Goal: Transaction & Acquisition: Purchase product/service

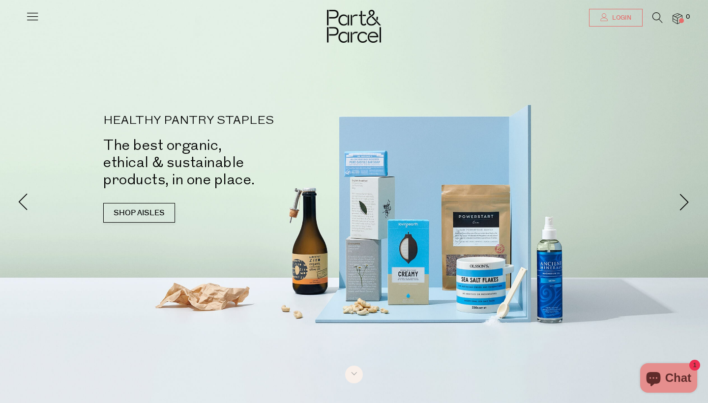
click at [628, 26] on link "Login" at bounding box center [616, 18] width 54 height 18
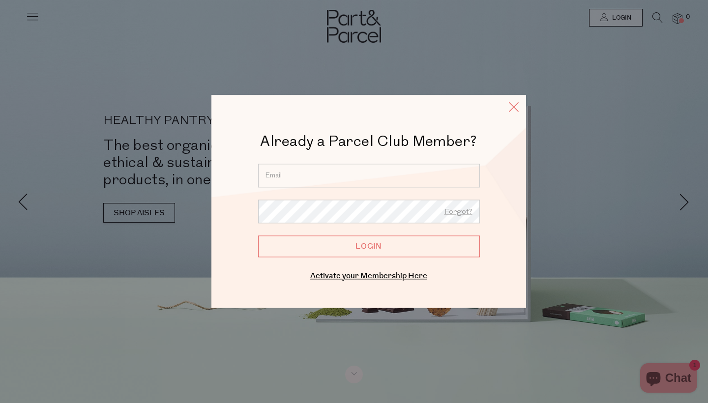
click at [508, 107] on icon at bounding box center [513, 107] width 15 height 14
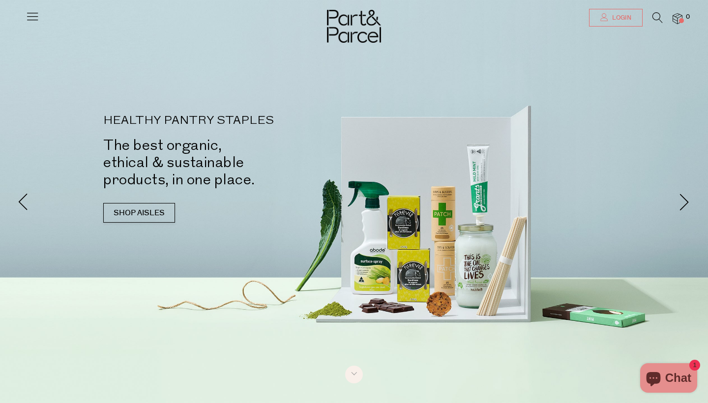
click at [620, 16] on span "Login" at bounding box center [621, 18] width 22 height 8
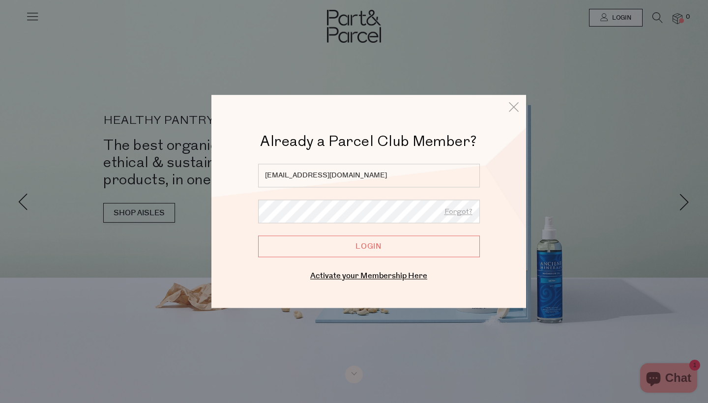
type input "jenniferflemming1991@gmail.com"
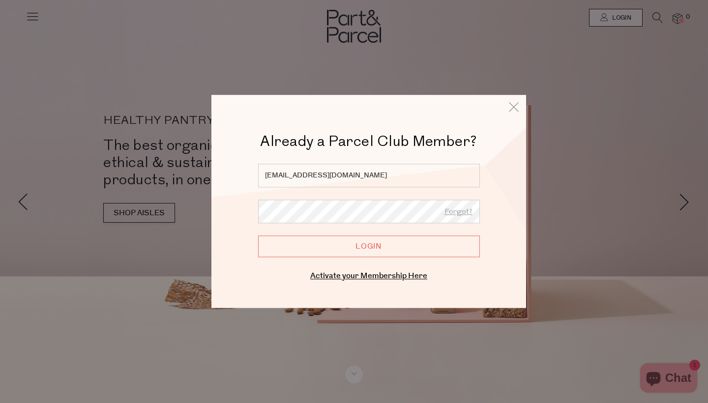
click at [369, 246] on input "Login" at bounding box center [369, 246] width 222 height 22
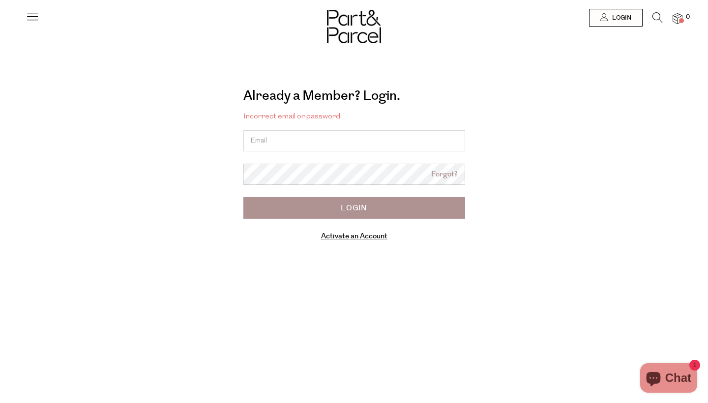
click at [0, 0] on img at bounding box center [0, 0] width 0 height 0
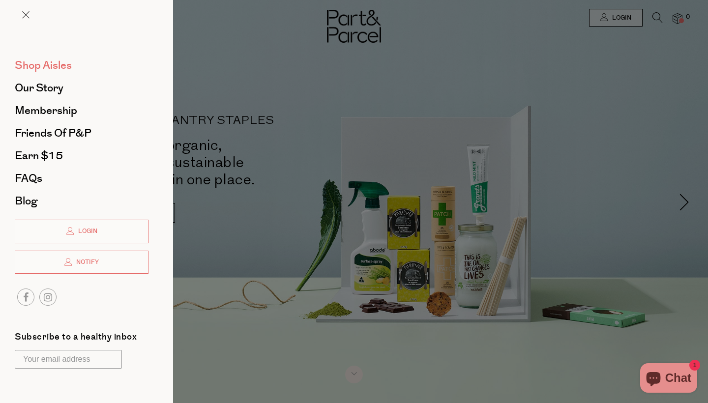
click at [42, 65] on span "Shop Aisles" at bounding box center [43, 66] width 57 height 16
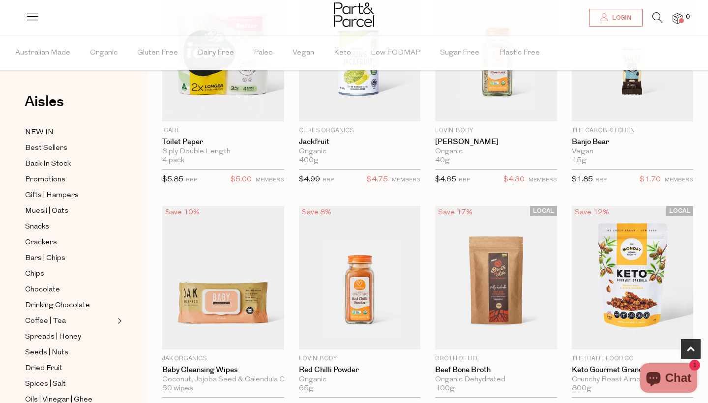
scroll to position [152, 0]
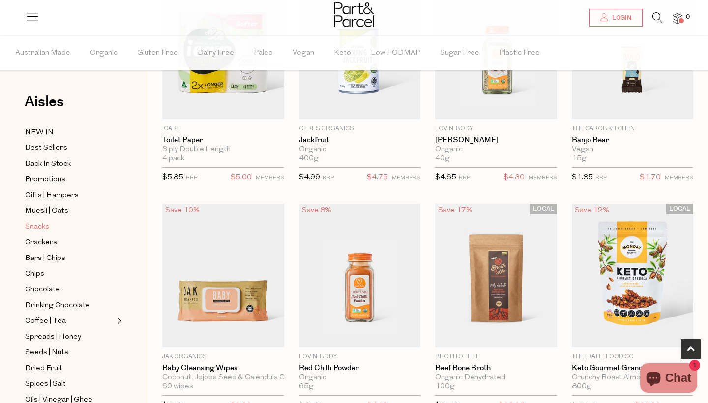
click at [35, 224] on span "Snacks" at bounding box center [37, 227] width 24 height 12
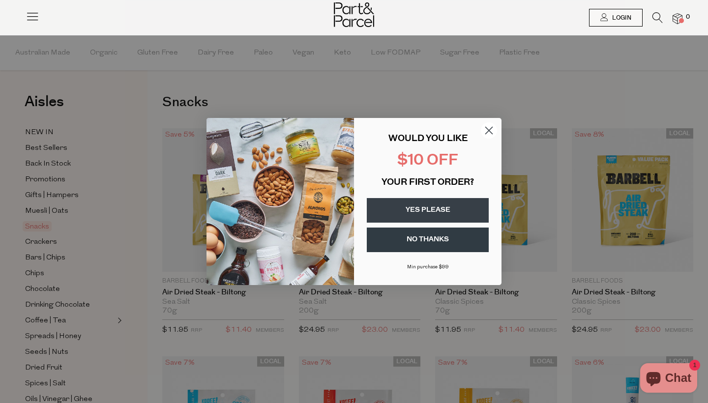
click at [490, 129] on circle "Close dialog" at bounding box center [489, 130] width 16 height 16
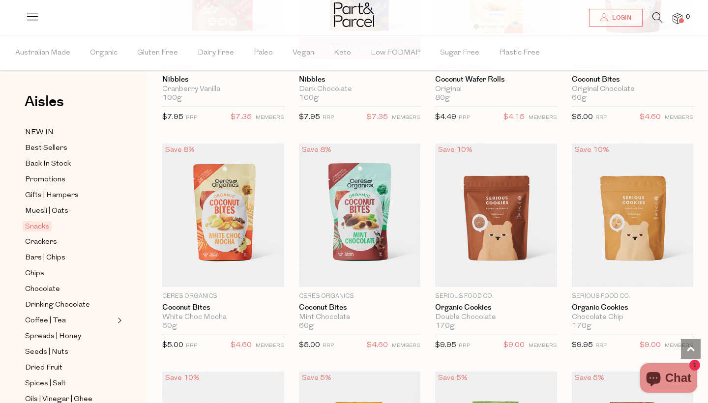
scroll to position [1821, 0]
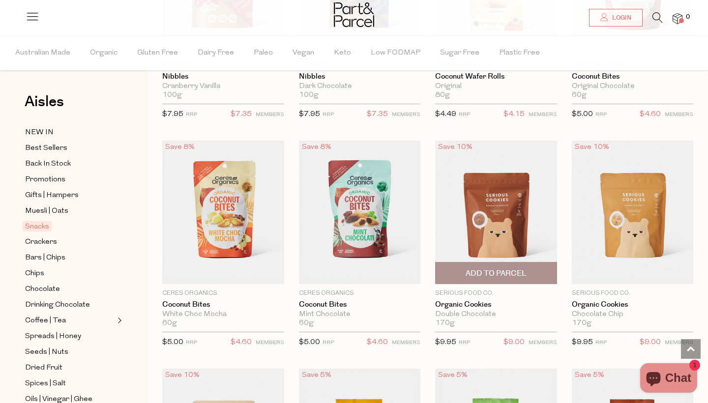
click at [496, 189] on img at bounding box center [496, 213] width 122 height 144
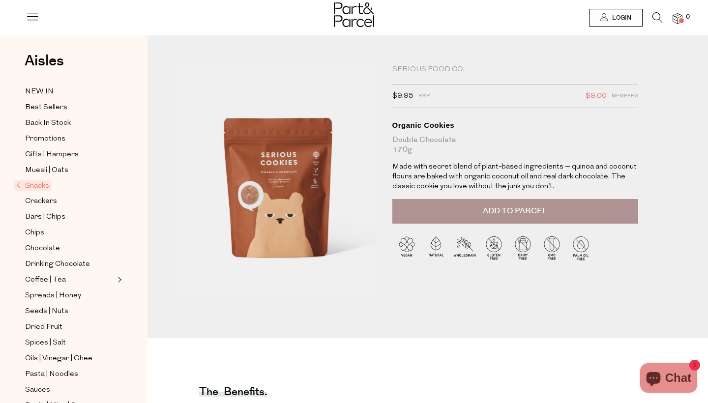
scroll to position [10, 0]
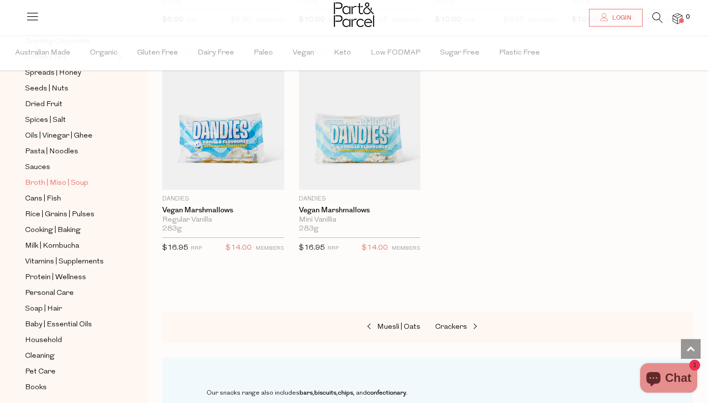
scroll to position [261, 0]
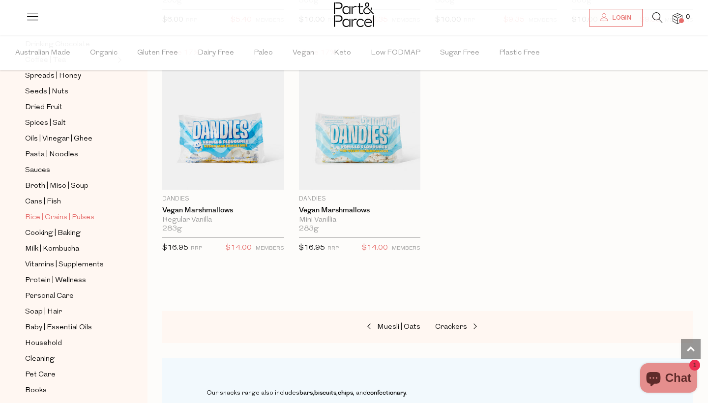
click at [39, 218] on span "Rice | Grains | Pulses" at bounding box center [59, 218] width 69 height 12
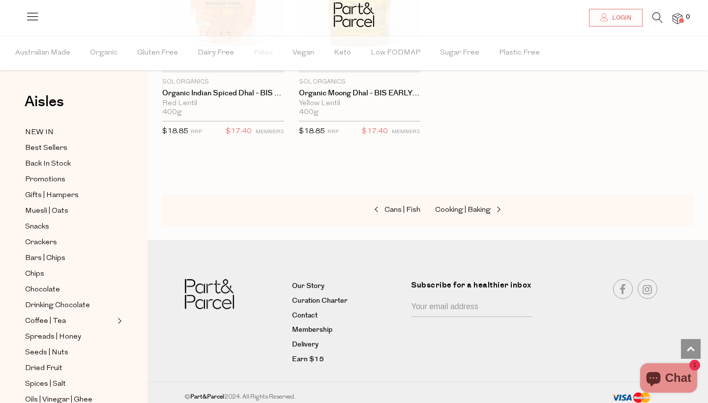
scroll to position [2269, 0]
